Goal: Obtain resource: Download file/media

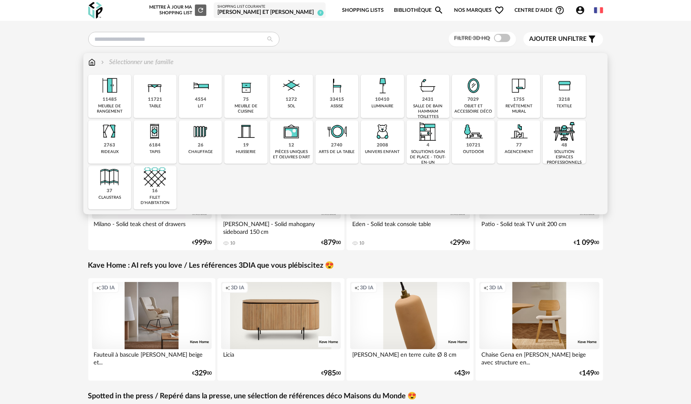
click at [119, 141] on img at bounding box center [109, 132] width 22 height 22
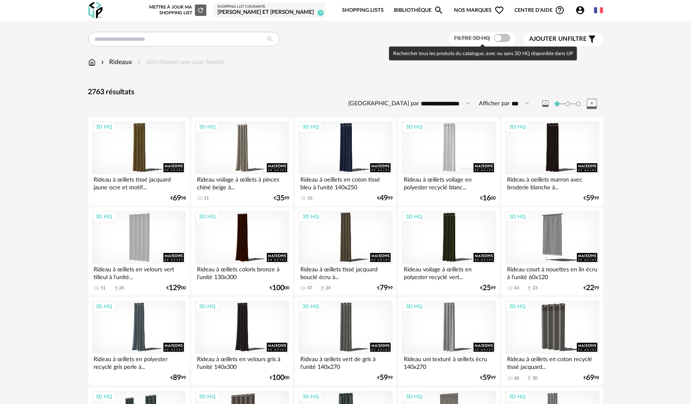
click at [504, 40] on span at bounding box center [502, 38] width 16 height 8
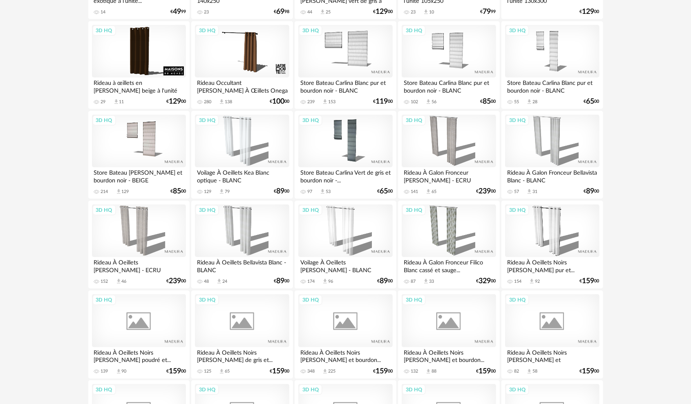
scroll to position [531, 0]
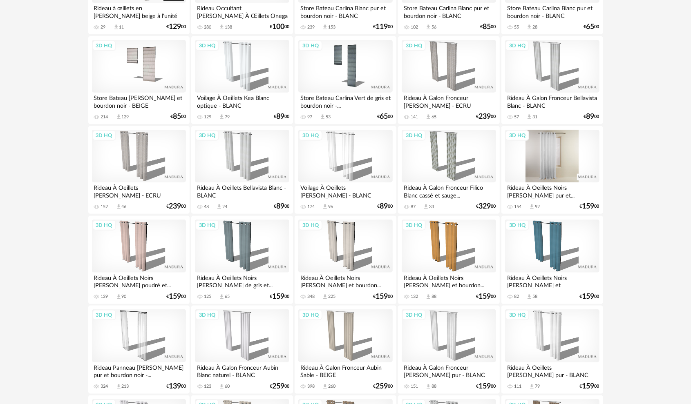
click at [581, 143] on div "3D HQ" at bounding box center [552, 156] width 94 height 53
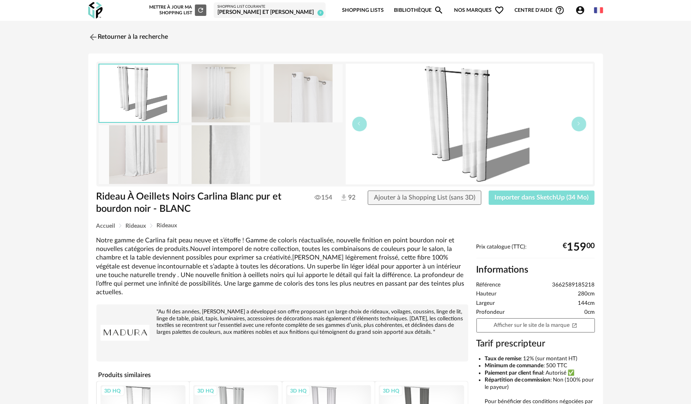
click at [558, 196] on span "Importer dans SketchUp (34 Mo)" at bounding box center [542, 197] width 94 height 7
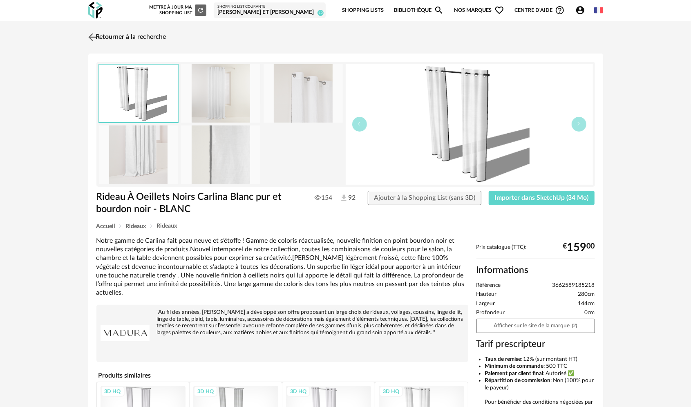
click at [95, 31] on img at bounding box center [92, 37] width 12 height 12
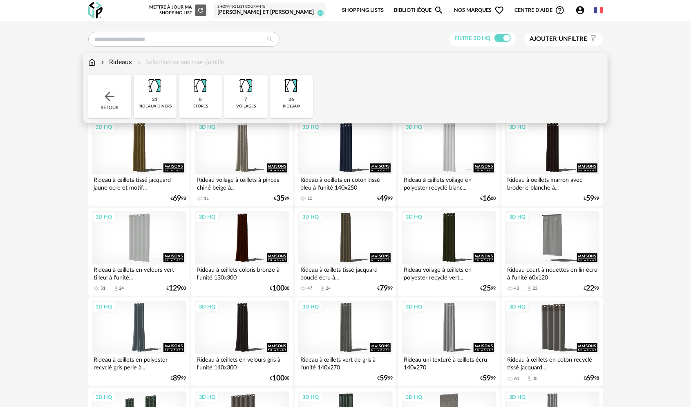
click at [91, 63] on img at bounding box center [91, 62] width 7 height 9
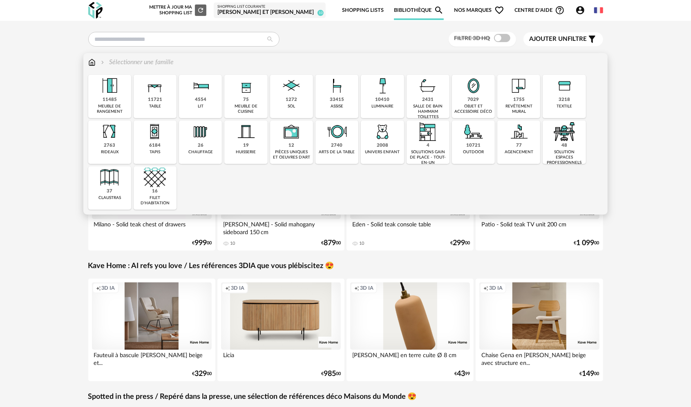
click at [241, 105] on div "meuble de cuisine" at bounding box center [246, 109] width 38 height 11
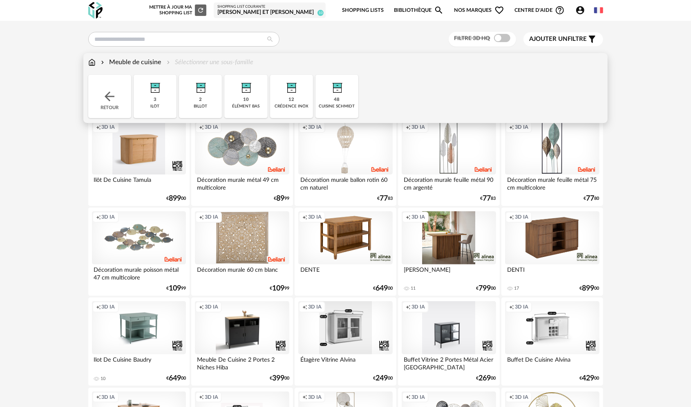
click at [334, 88] on img at bounding box center [337, 86] width 22 height 22
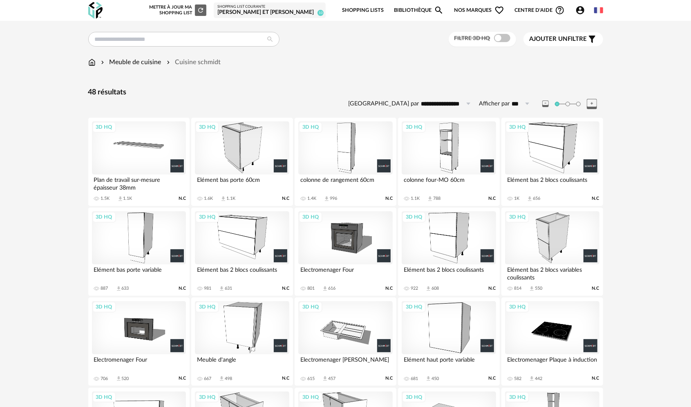
click at [251, 153] on div "3D HQ" at bounding box center [242, 147] width 94 height 53
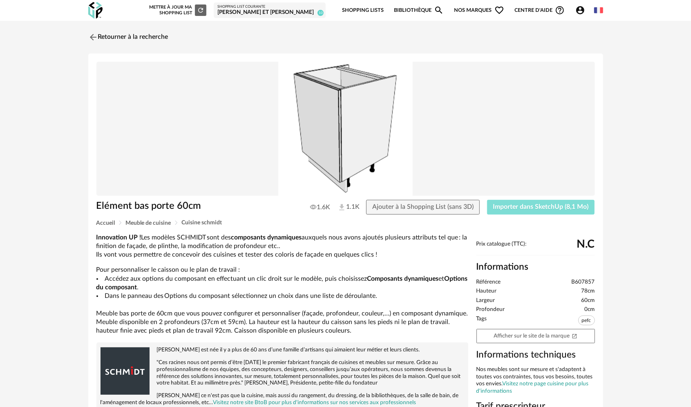
click at [495, 203] on span "Importer dans SketchUp (8,1 Mo)" at bounding box center [541, 206] width 96 height 7
click at [583, 9] on icon "Account Circle icon" at bounding box center [580, 10] width 8 height 8
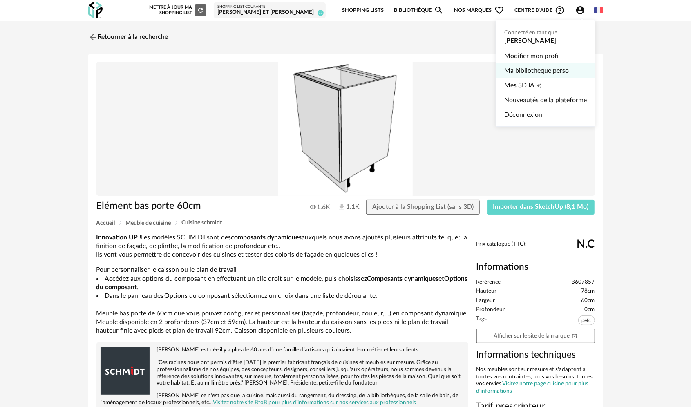
click at [513, 76] on link "Ma bibliothèque perso" at bounding box center [545, 70] width 83 height 15
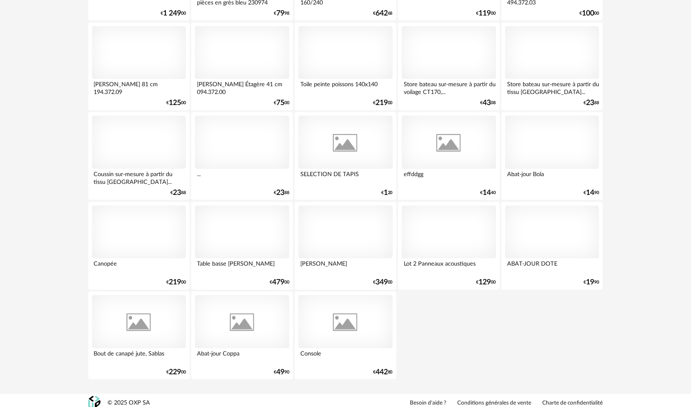
scroll to position [3914, 0]
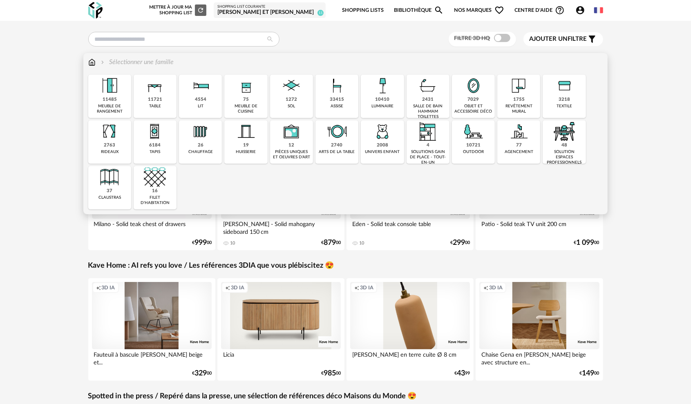
click at [244, 98] on div "75" at bounding box center [246, 100] width 6 height 6
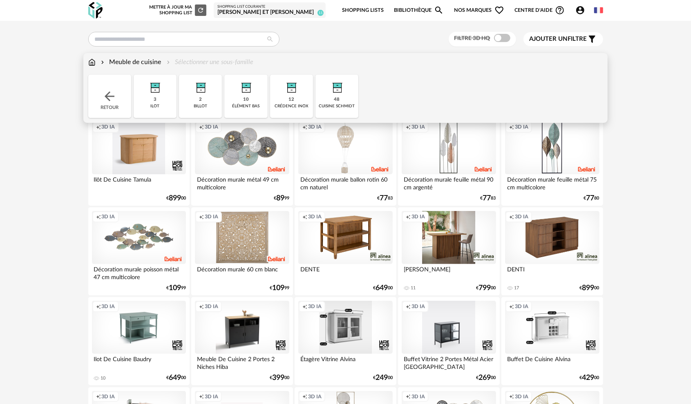
click at [331, 86] on img at bounding box center [337, 86] width 22 height 22
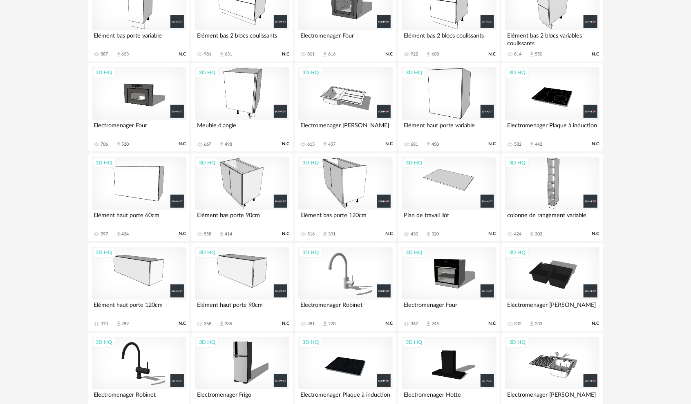
scroll to position [245, 0]
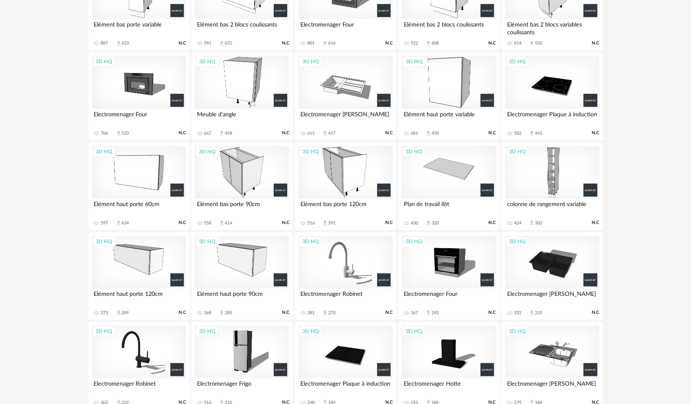
click at [150, 175] on div "3D HQ" at bounding box center [139, 172] width 94 height 53
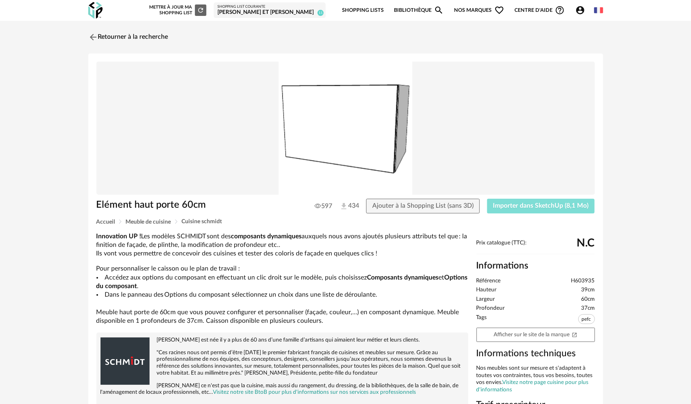
click at [506, 199] on button "Importer dans SketchUp (8,1 Mo)" at bounding box center [541, 206] width 108 height 15
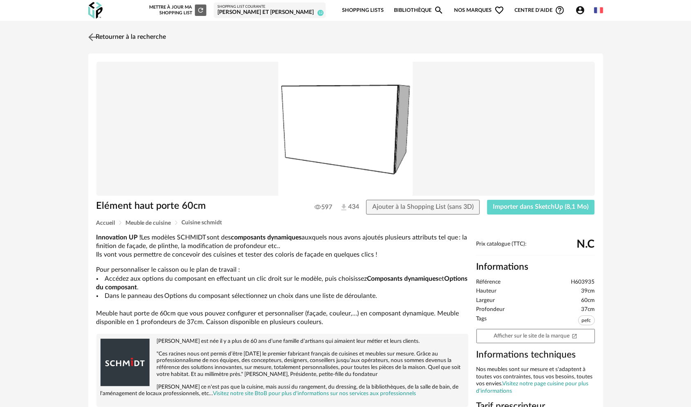
click at [93, 38] on img at bounding box center [92, 37] width 12 height 12
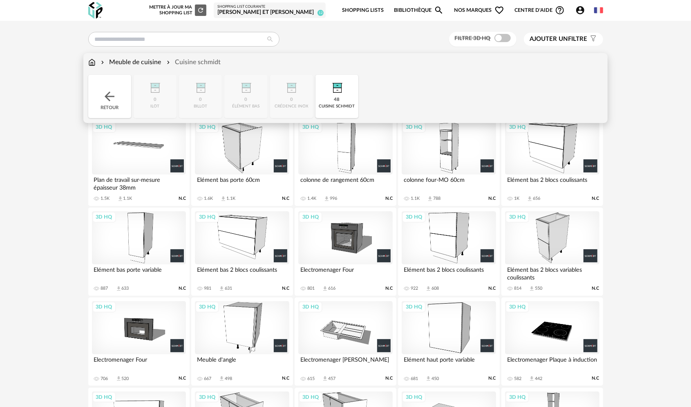
click at [91, 61] on img at bounding box center [91, 62] width 7 height 9
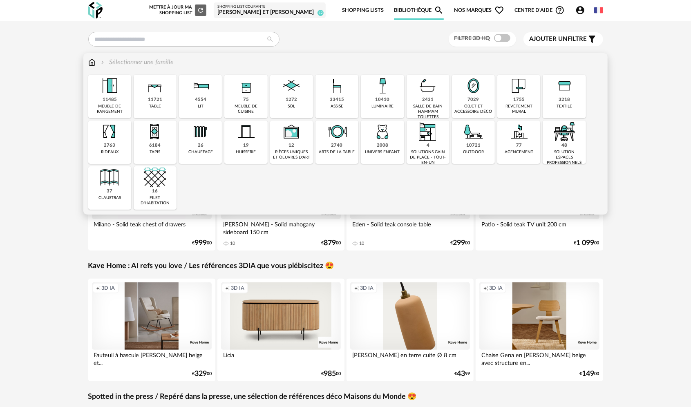
click at [104, 92] on img at bounding box center [109, 86] width 22 height 22
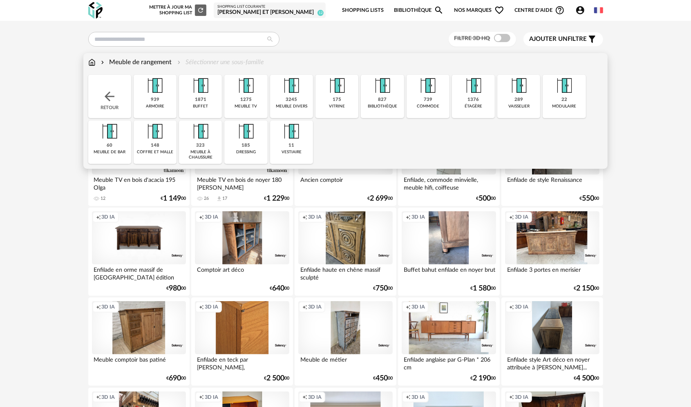
click at [100, 91] on div "Retour" at bounding box center [109, 96] width 43 height 43
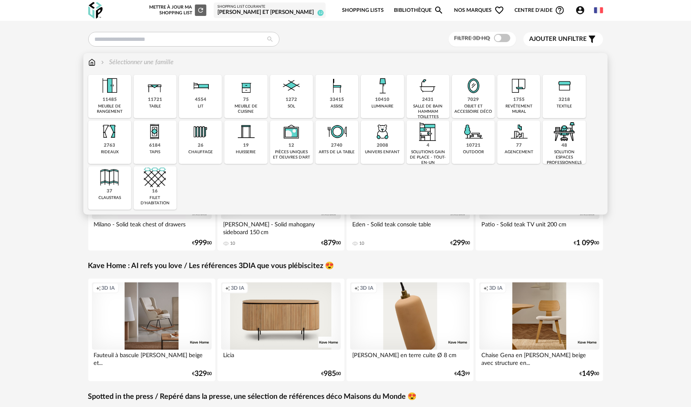
click at [431, 100] on div "2431" at bounding box center [427, 100] width 11 height 6
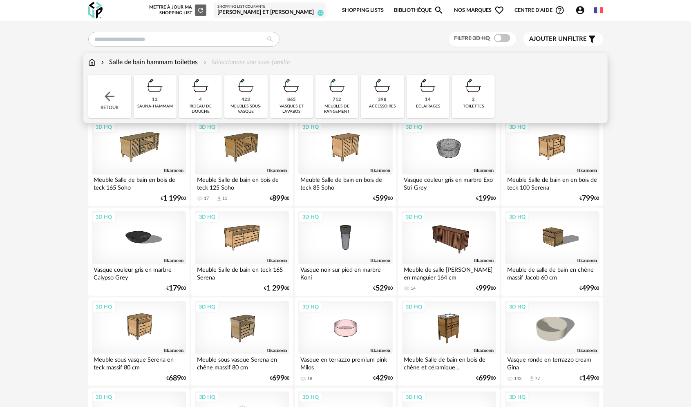
click at [299, 94] on img at bounding box center [291, 86] width 22 height 22
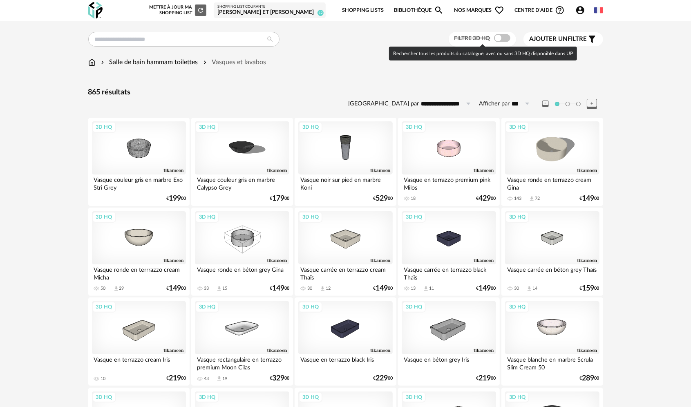
click at [504, 37] on span at bounding box center [502, 38] width 16 height 8
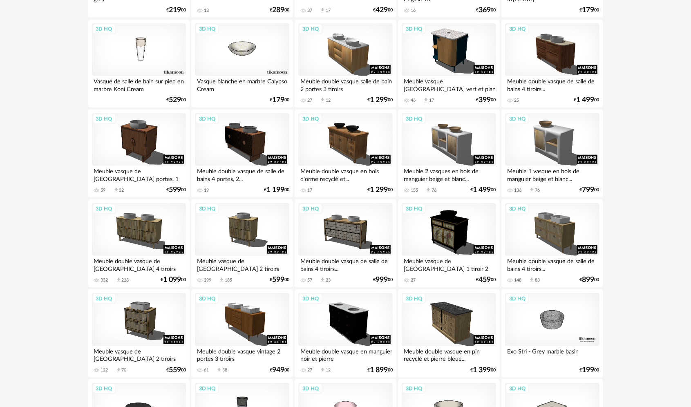
scroll to position [490, 0]
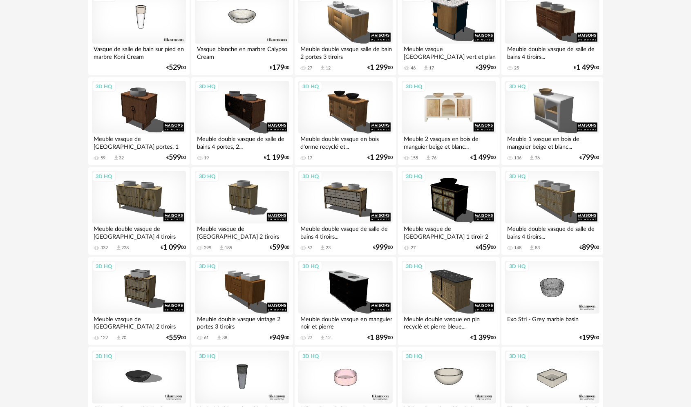
click at [449, 112] on div "3D HQ" at bounding box center [449, 107] width 94 height 53
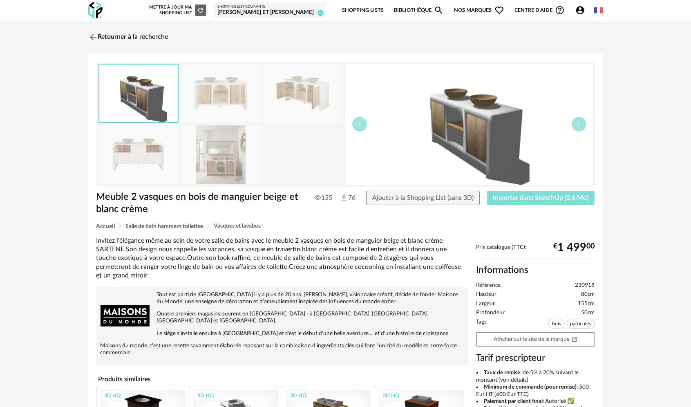
click at [530, 198] on span "Importer dans SketchUp (2,6 Mo)" at bounding box center [541, 197] width 96 height 7
click at [97, 37] on img at bounding box center [92, 37] width 12 height 12
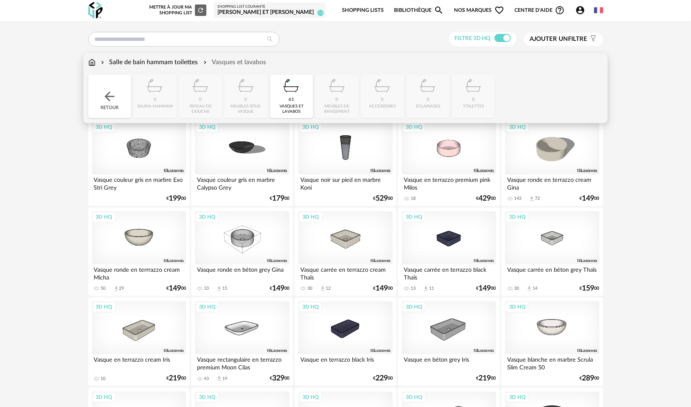
click at [171, 64] on div "Salle de bain hammam toilettes" at bounding box center [148, 62] width 99 height 9
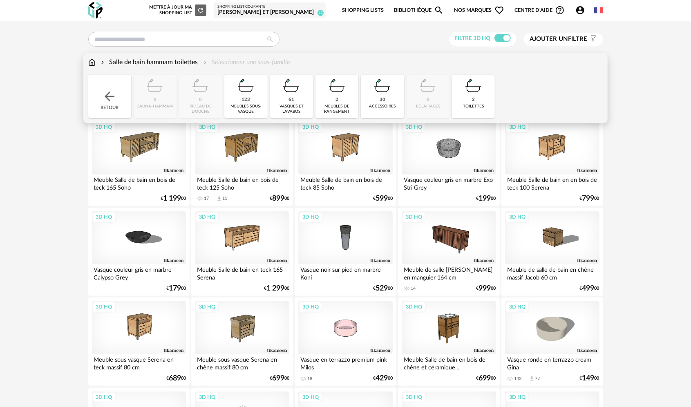
click at [116, 95] on img at bounding box center [109, 96] width 15 height 15
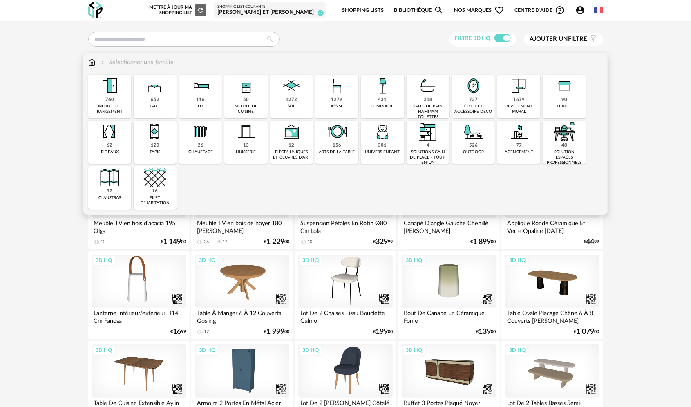
click at [346, 90] on img at bounding box center [337, 86] width 22 height 22
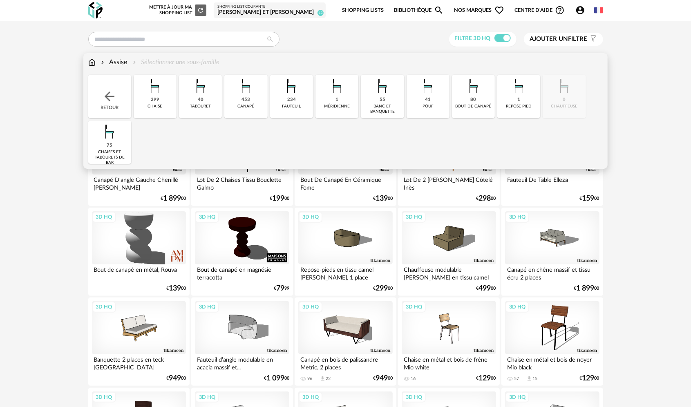
click at [122, 136] on div "75 [PERSON_NAME] et tabourets de bar" at bounding box center [109, 142] width 43 height 43
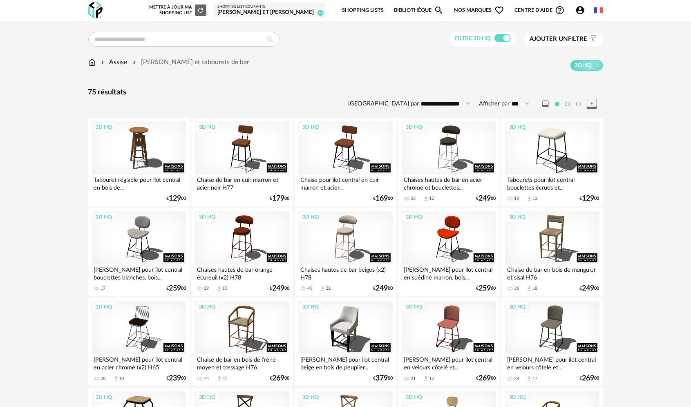
click at [136, 241] on div "3D HQ" at bounding box center [139, 237] width 94 height 53
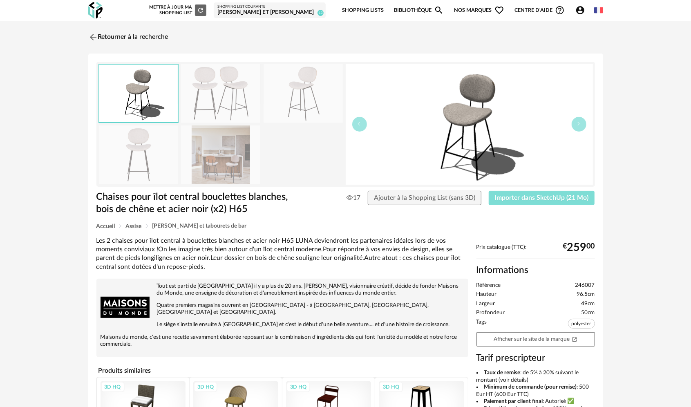
click at [519, 194] on button "Importer dans SketchUp (21 Mo)" at bounding box center [542, 198] width 106 height 15
click at [94, 33] on img at bounding box center [92, 37] width 12 height 12
